Goal: Task Accomplishment & Management: Manage account settings

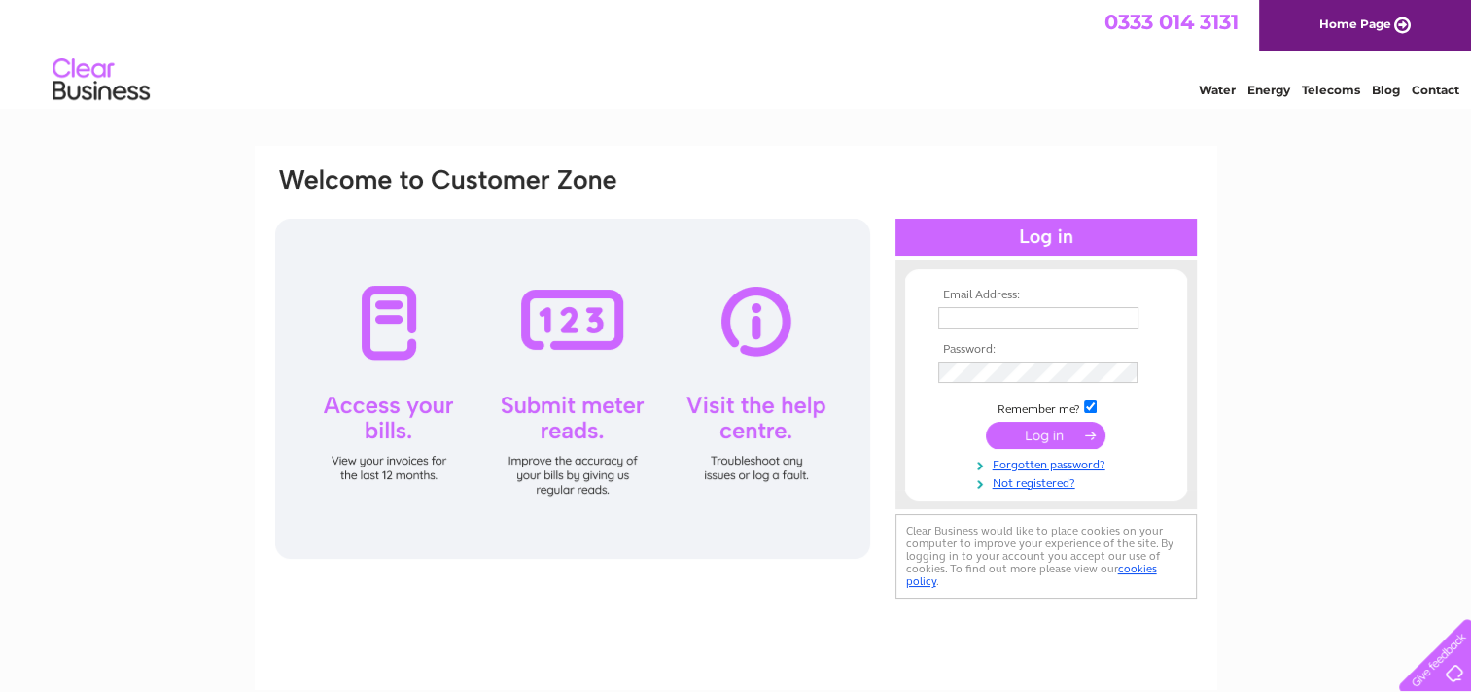
type input "[PERSON_NAME][EMAIL_ADDRESS][PERSON_NAME][DOMAIN_NAME]"
click at [1048, 443] on input "submit" at bounding box center [1046, 435] width 120 height 27
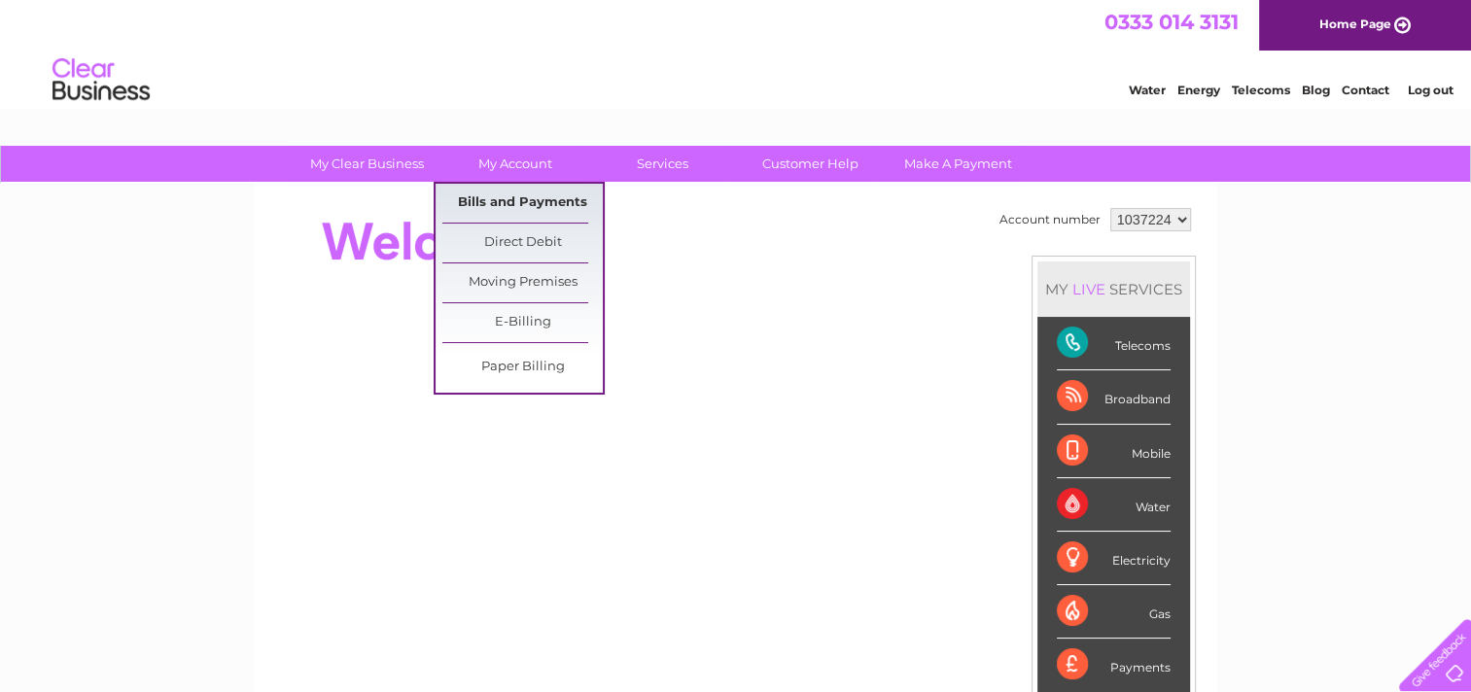
click at [499, 198] on link "Bills and Payments" at bounding box center [522, 203] width 160 height 39
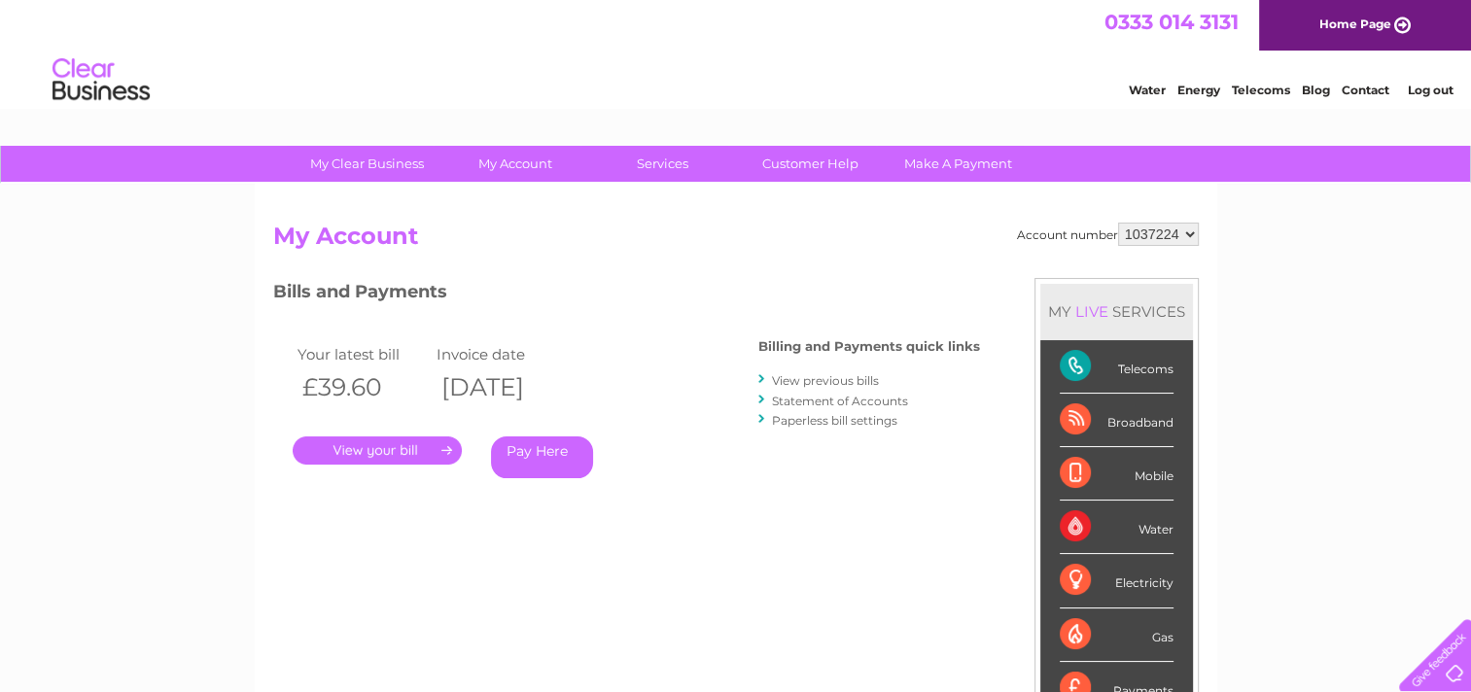
click at [407, 443] on link "." at bounding box center [377, 450] width 169 height 28
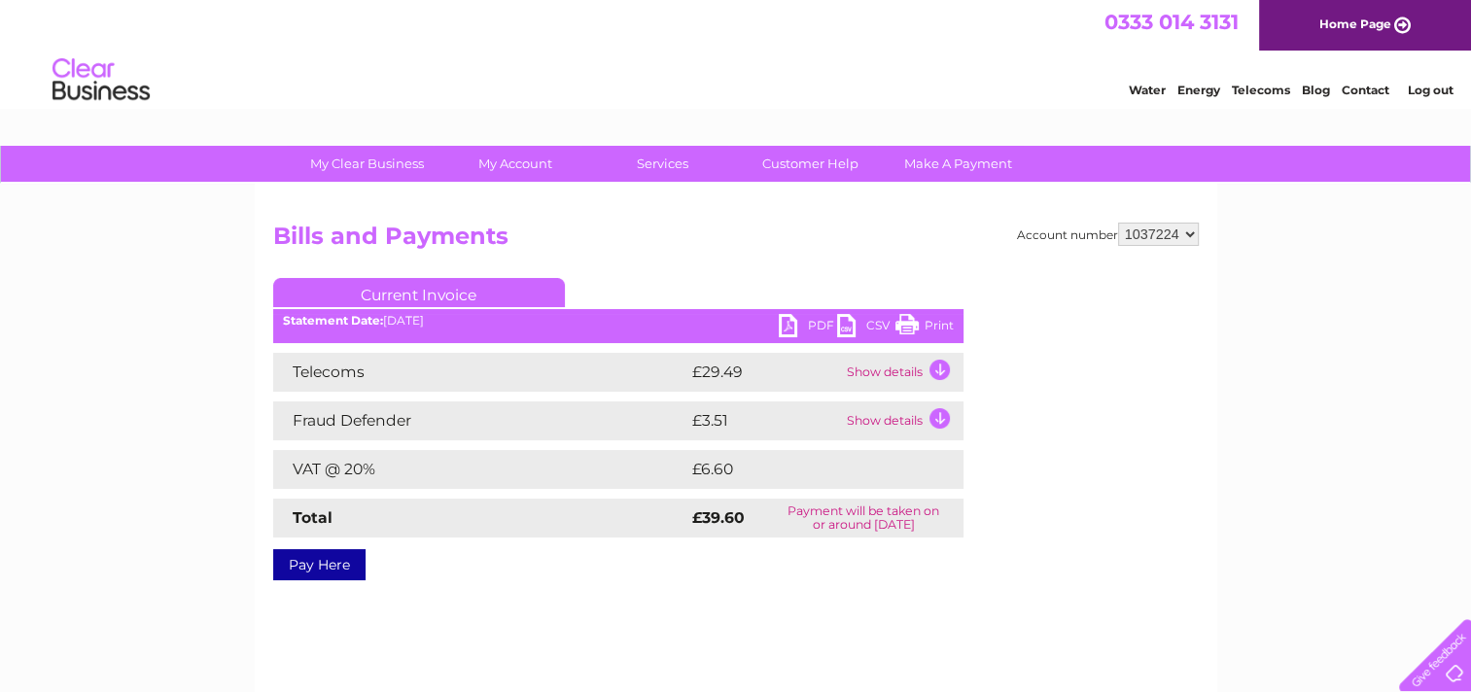
click at [813, 326] on link "PDF" at bounding box center [808, 328] width 58 height 28
